Goal: Task Accomplishment & Management: Manage account settings

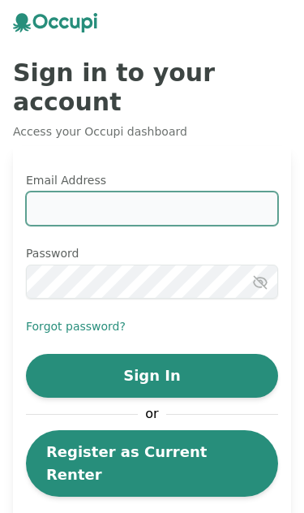
click at [222, 217] on input "Email Address" at bounding box center [152, 209] width 252 height 34
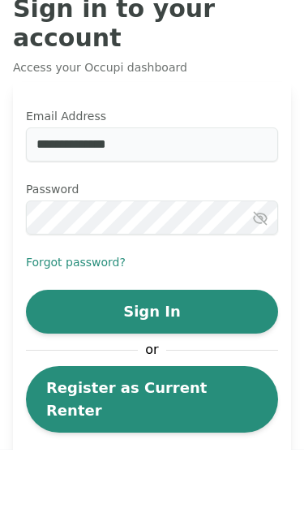
scroll to position [64, 0]
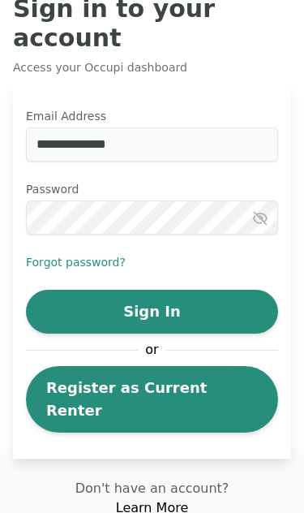
click at [220, 305] on button "Sign In" at bounding box center [152, 312] width 252 height 44
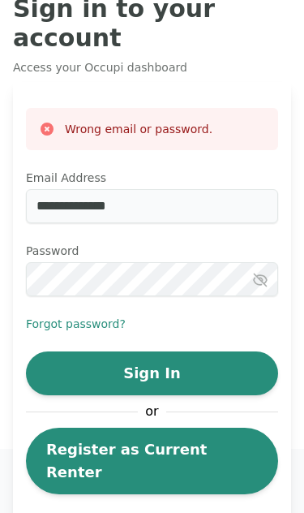
click at [235, 209] on input "**********" at bounding box center [152, 206] width 252 height 34
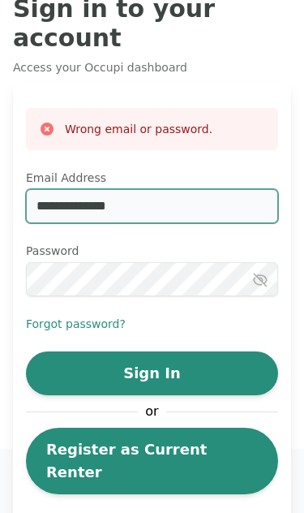
scroll to position [63, 0]
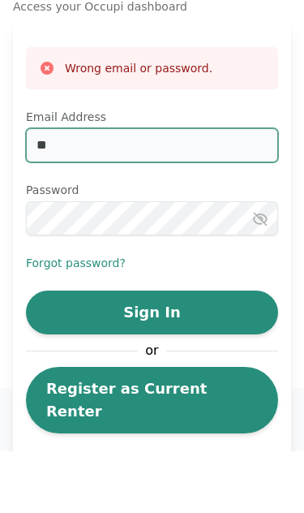
type input "*"
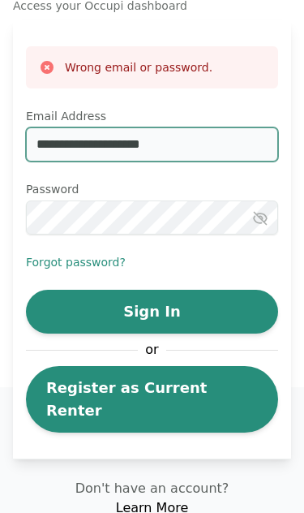
type input "**********"
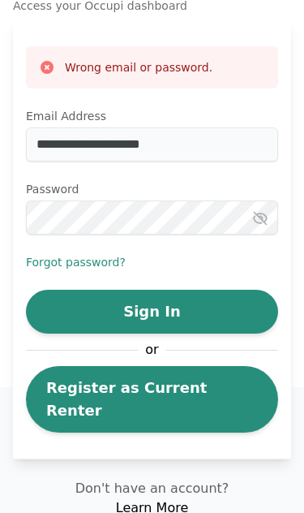
click at [235, 309] on button "Sign In" at bounding box center [152, 312] width 252 height 44
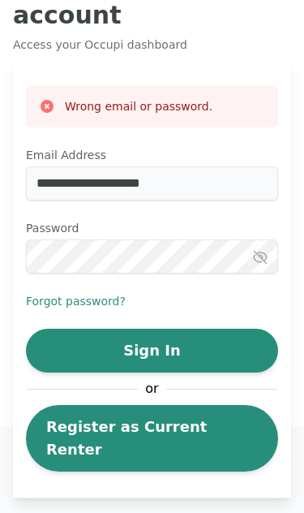
click at [270, 260] on button "button" at bounding box center [265, 257] width 26 height 16
click at [231, 358] on button "Sign In" at bounding box center [152, 351] width 252 height 44
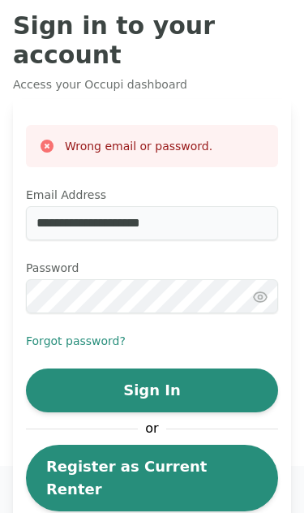
scroll to position [48, 0]
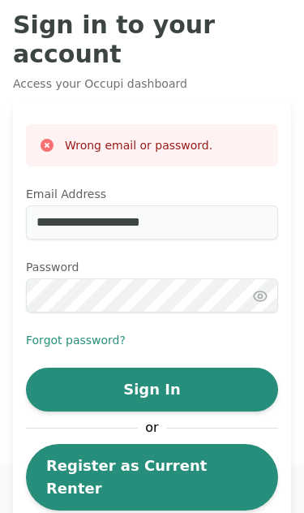
click at [53, 347] on button "Forgot password?" at bounding box center [76, 340] width 100 height 16
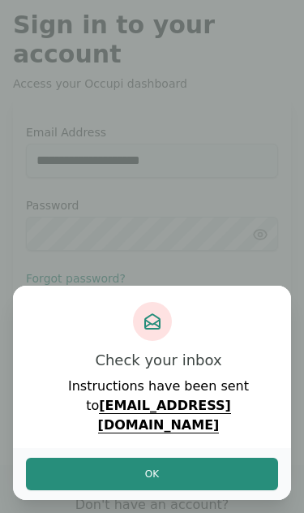
click at [210, 478] on button "Ok" at bounding box center [152, 474] width 252 height 32
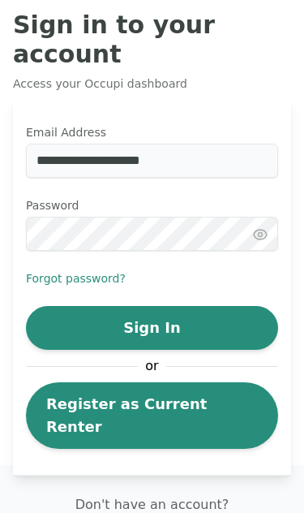
click at [58, 283] on button "Forgot password?" at bounding box center [76, 278] width 100 height 16
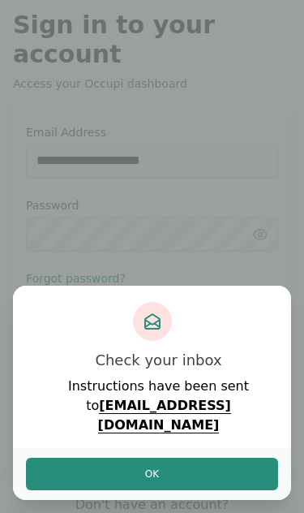
click at [205, 473] on button "Ok" at bounding box center [152, 474] width 252 height 32
